Goal: Navigation & Orientation: Find specific page/section

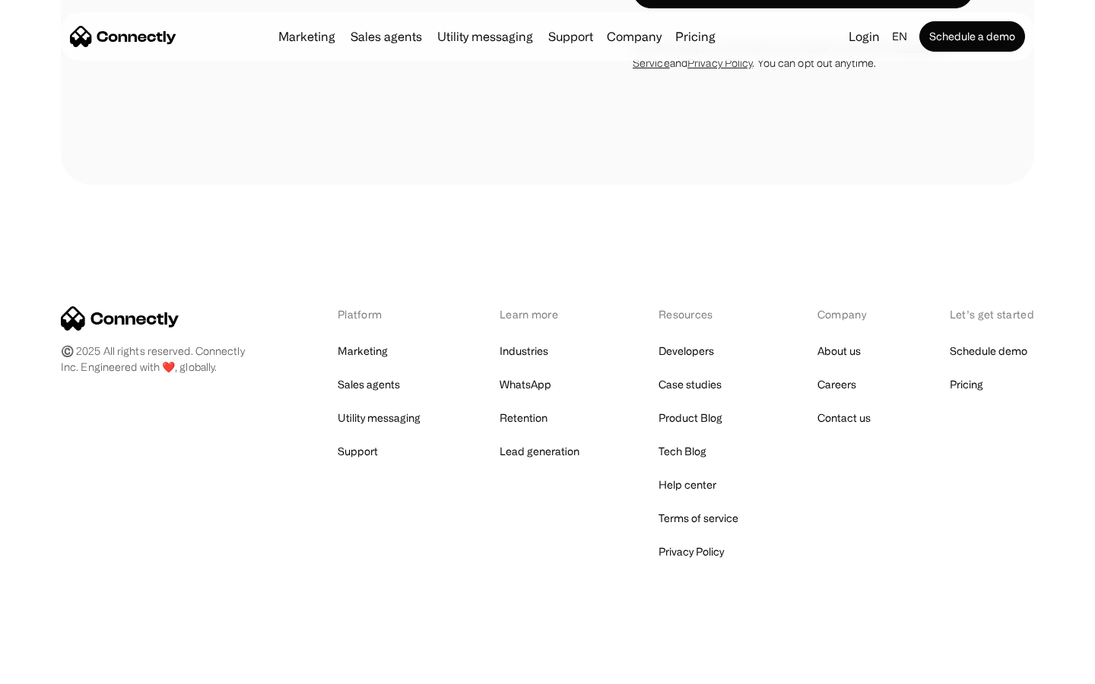
scroll to position [4644, 0]
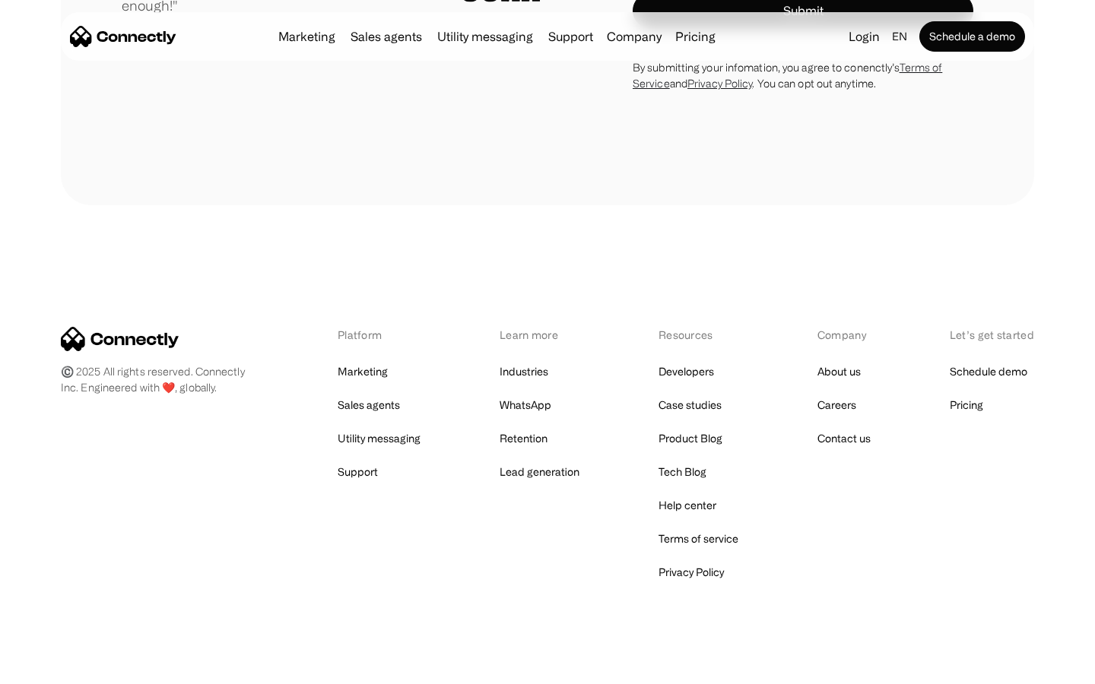
scroll to position [4235, 0]
